Goal: Task Accomplishment & Management: Complete application form

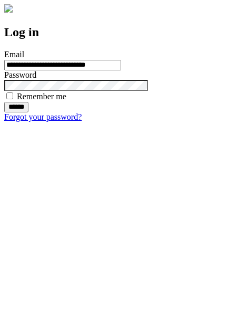
type input "**********"
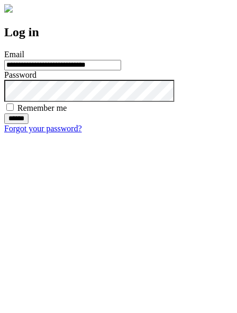
click at [28, 124] on input "******" at bounding box center [16, 119] width 24 height 11
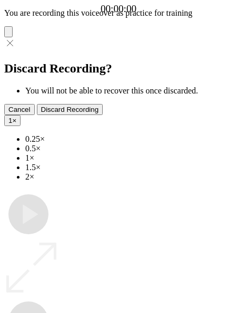
type input "**********"
